Goal: Information Seeking & Learning: Check status

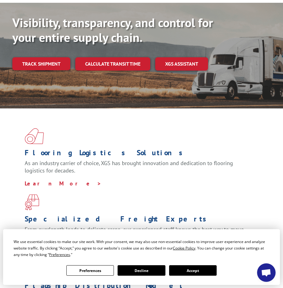
scroll to position [31, 0]
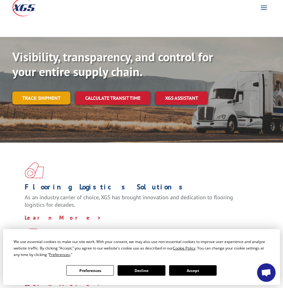
click at [43, 92] on link "Track shipment" at bounding box center [41, 98] width 58 height 13
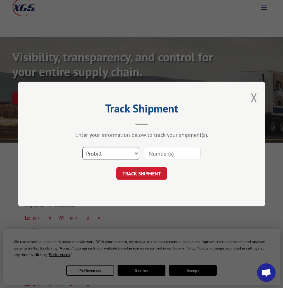
click at [113, 154] on select "Select category... Probill BOL PO" at bounding box center [110, 153] width 57 height 13
select select "bol"
click at [82, 147] on select "Select category... Probill BOL PO" at bounding box center [110, 153] width 57 height 13
click at [181, 152] on input at bounding box center [172, 153] width 57 height 13
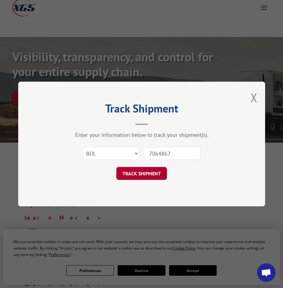
type input "7064867"
click at [160, 173] on button "TRACK SHIPMENT" at bounding box center [141, 173] width 51 height 13
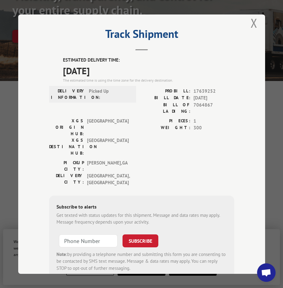
scroll to position [14, 0]
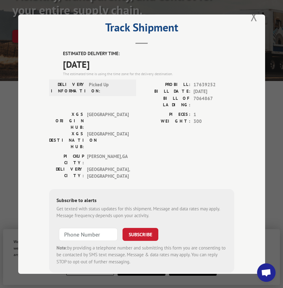
click at [250, 18] on button "Close modal" at bounding box center [253, 16] width 7 height 16
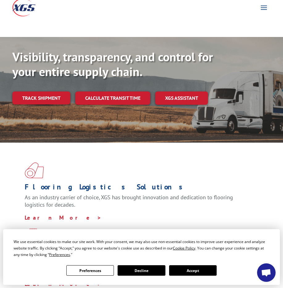
scroll to position [0, 0]
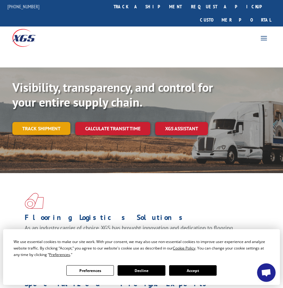
click at [52, 122] on link "Track shipment" at bounding box center [41, 128] width 58 height 13
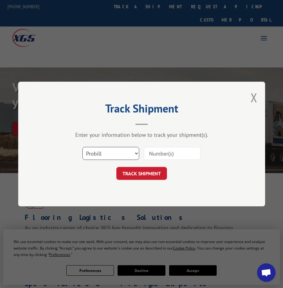
click at [109, 157] on select "Select category... Probill BOL PO" at bounding box center [110, 153] width 57 height 13
select select "bol"
click at [82, 147] on select "Select category... Probill BOL PO" at bounding box center [110, 153] width 57 height 13
click at [163, 157] on input at bounding box center [172, 153] width 57 height 13
paste input "7064867"
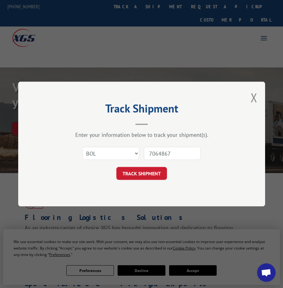
click at [149, 154] on input "7064867" at bounding box center [172, 153] width 57 height 13
type input "7064867"
click at [149, 163] on div "Select category... Probill BOL PO 7064867" at bounding box center [141, 153] width 185 height 20
click at [151, 170] on button "TRACK SHIPMENT" at bounding box center [141, 173] width 51 height 13
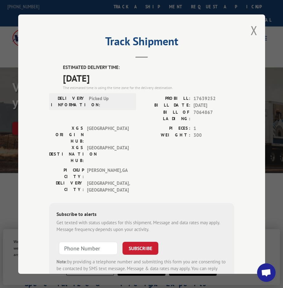
scroll to position [14, 0]
